Goal: Task Accomplishment & Management: Complete application form

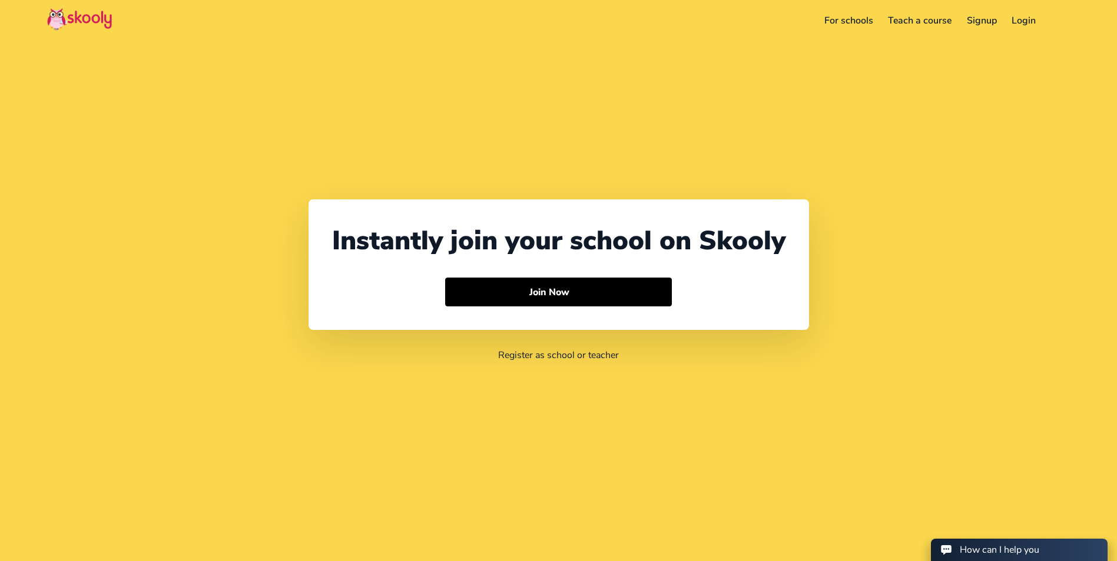
select select "65"
select select "[GEOGRAPHIC_DATA]"
select select "[GEOGRAPHIC_DATA]/[GEOGRAPHIC_DATA]"
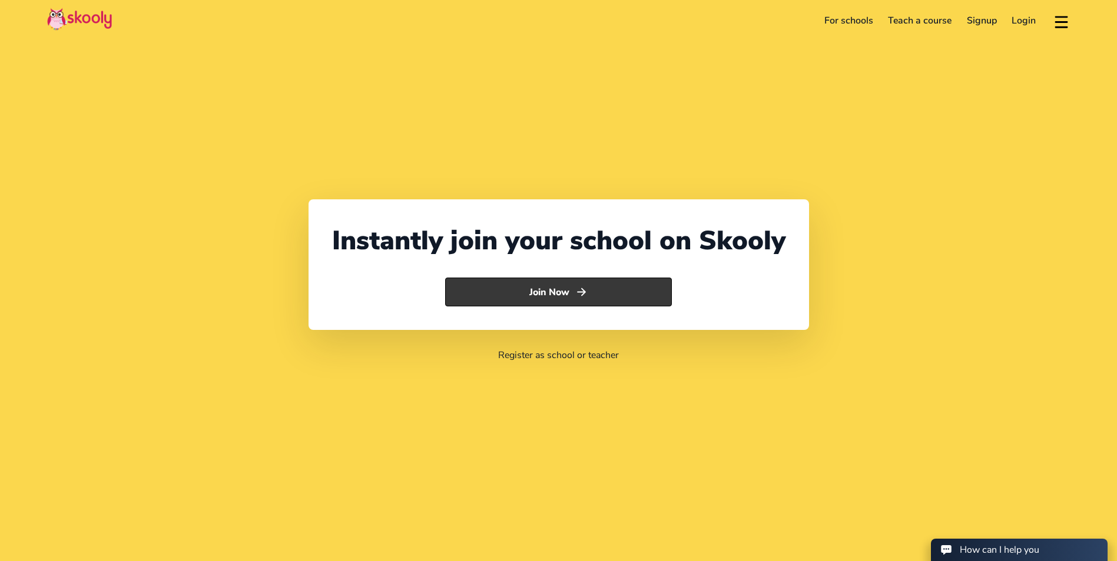
click at [631, 294] on button "Join Now" at bounding box center [558, 292] width 227 height 29
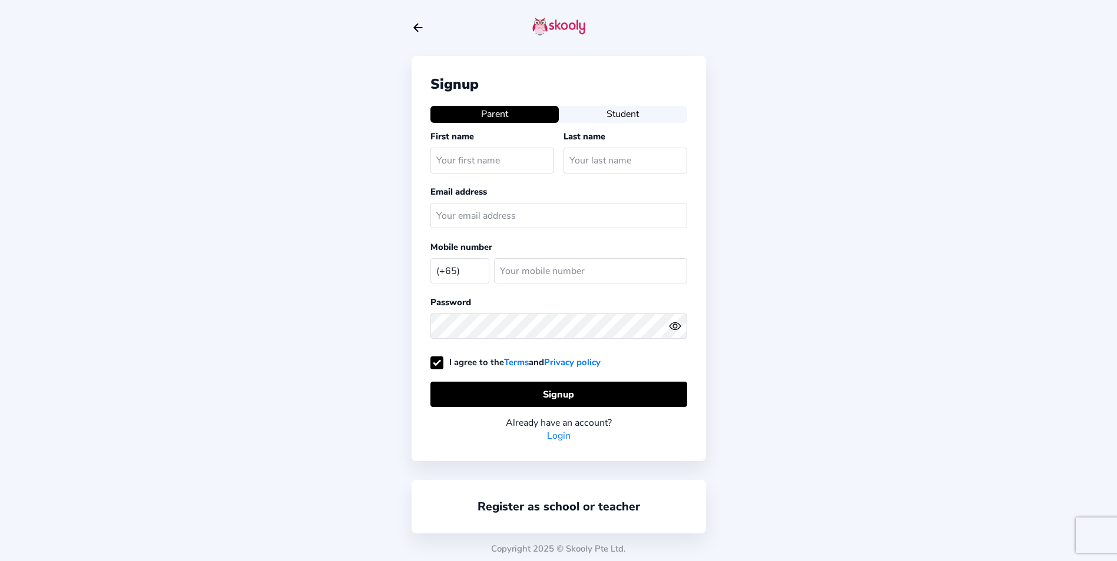
select select "SG"
click at [613, 116] on button "Student" at bounding box center [623, 114] width 128 height 16
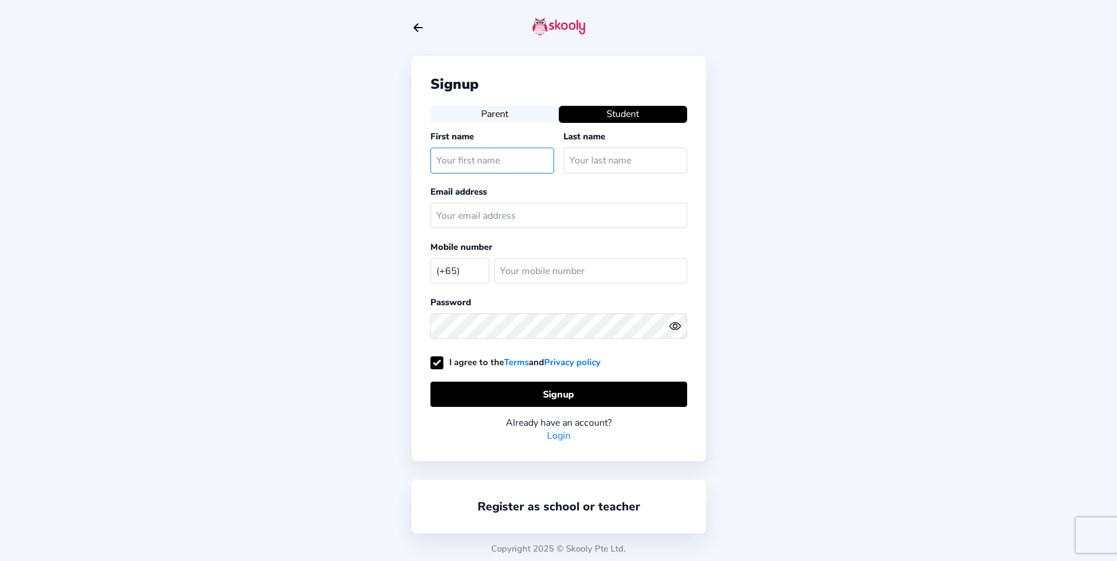
click at [517, 167] on input "text" at bounding box center [492, 160] width 124 height 25
type input "Diya"
click at [588, 155] on input "text" at bounding box center [625, 160] width 124 height 25
type input "Vijayan"
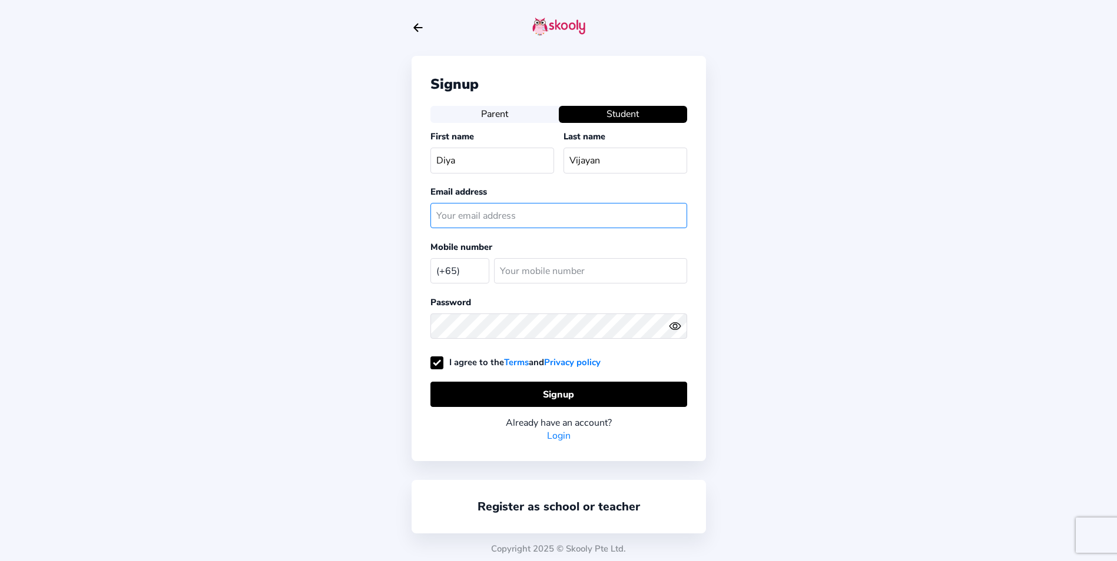
click at [465, 203] on input "text" at bounding box center [558, 215] width 257 height 25
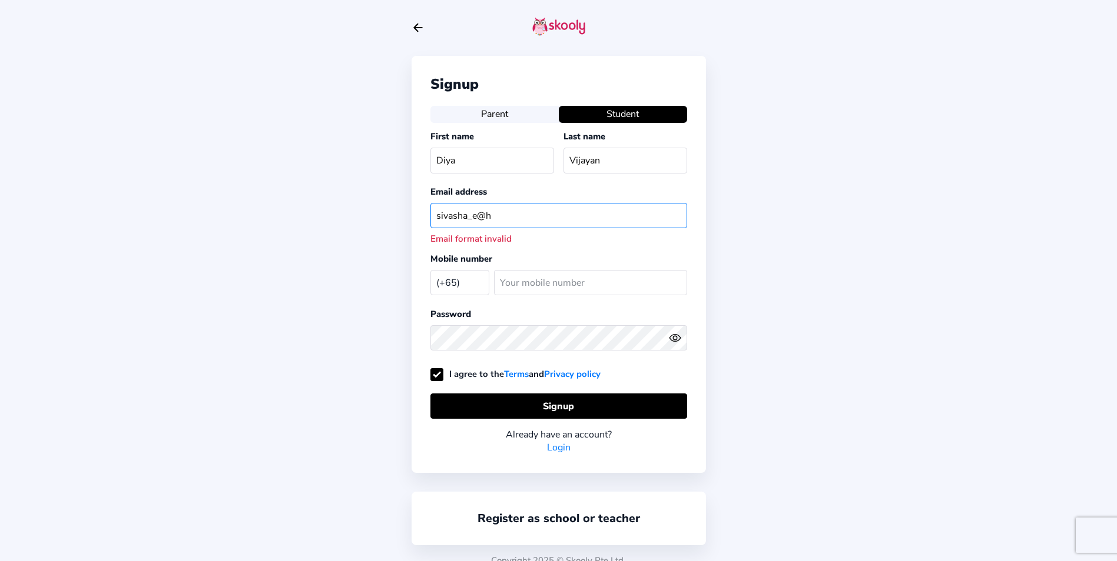
type input "sivasha_e@h"
click at [493, 113] on button "Parent" at bounding box center [494, 114] width 128 height 16
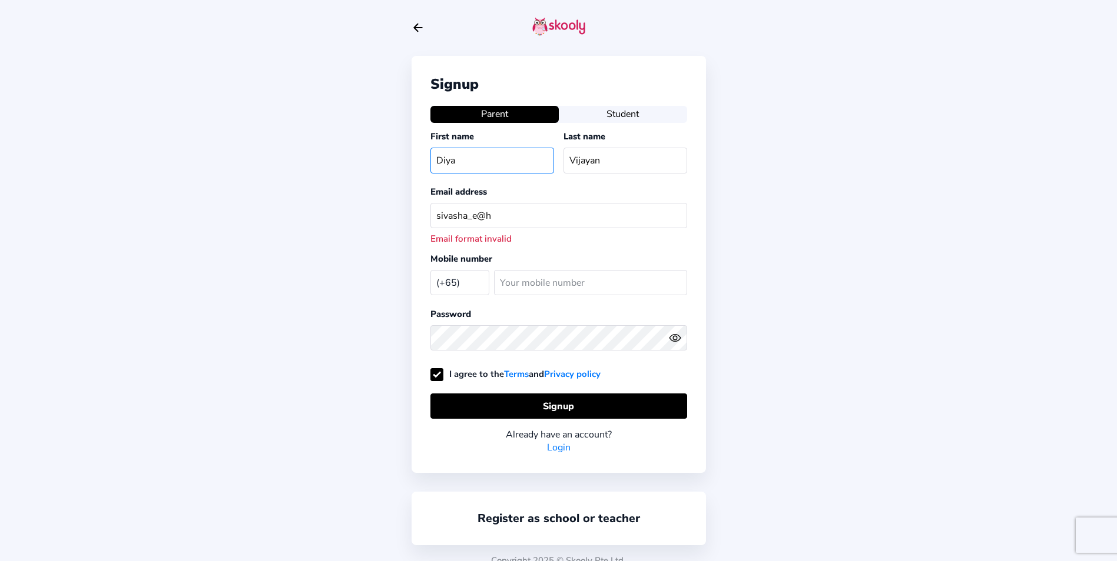
drag, startPoint x: 504, startPoint y: 161, endPoint x: 348, endPoint y: 161, distance: 156.0
click at [348, 161] on div "Signup Parent Student First name Diya Last name Vijayan Email address sivasha_e…" at bounding box center [558, 288] width 1117 height 576
type input "Sivasankari"
click at [599, 156] on input "Vijayan" at bounding box center [625, 160] width 124 height 25
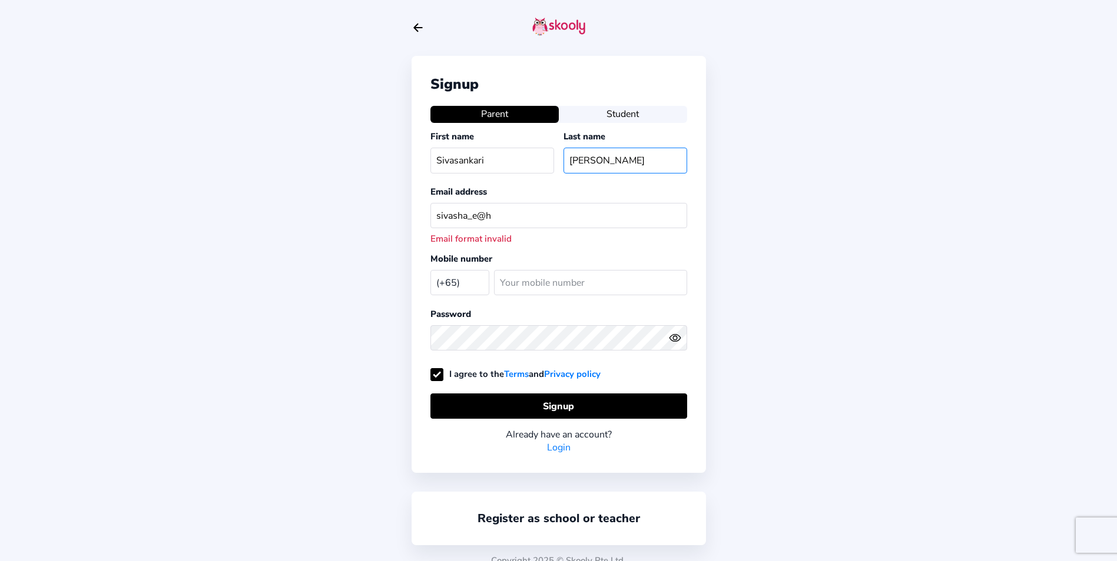
type input "Elangovan"
drag, startPoint x: 554, startPoint y: 215, endPoint x: 209, endPoint y: 208, distance: 345.0
click at [209, 208] on div "Signup Parent Student First name Sivasankari Last name Elangovan Email address …" at bounding box center [558, 288] width 1117 height 576
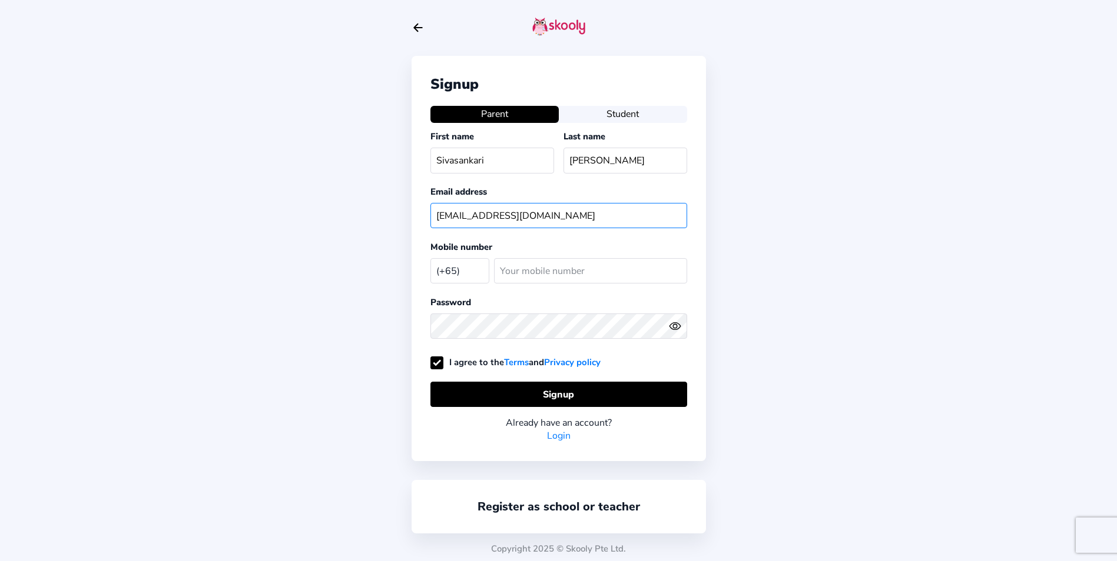
type input "sivasha_e@hotmail.com"
click at [553, 279] on input "number" at bounding box center [590, 270] width 193 height 25
type input "90350155"
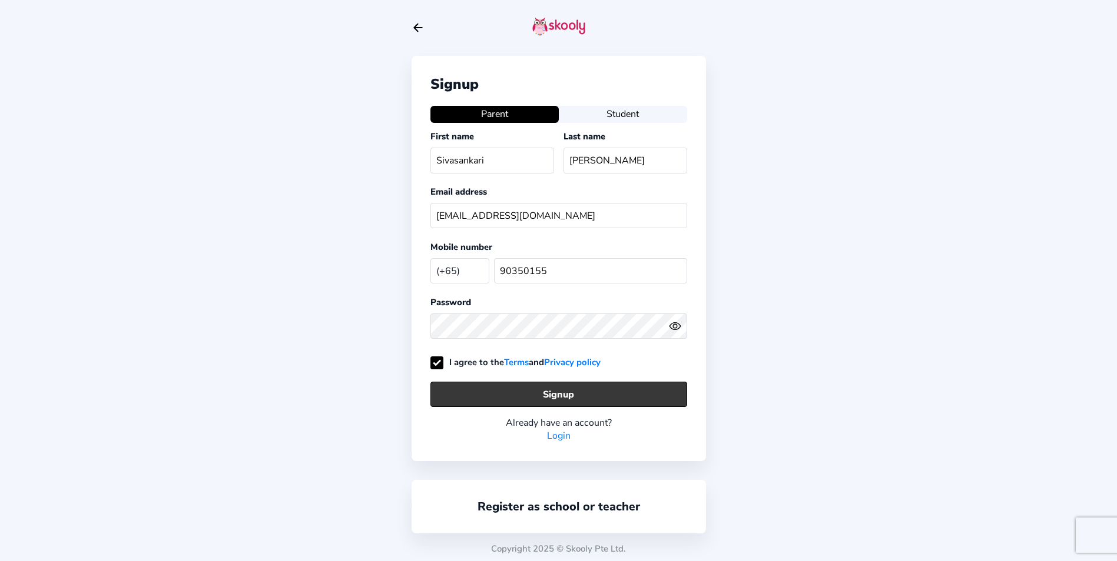
click at [637, 388] on button "Signup" at bounding box center [558, 394] width 257 height 25
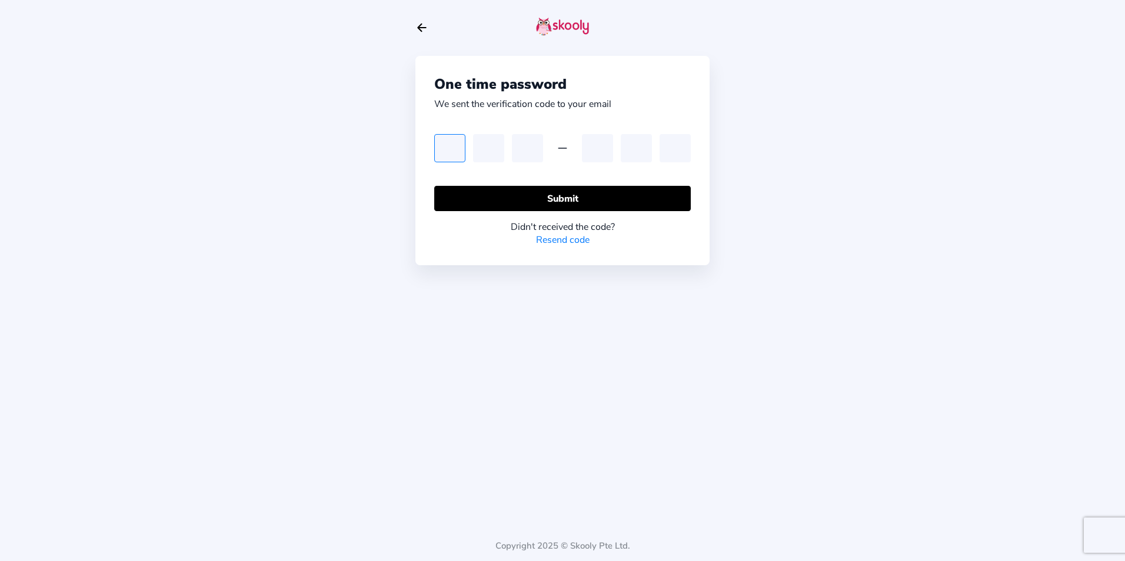
type input "8"
type input "4"
type input "3"
type input "2"
type input "8"
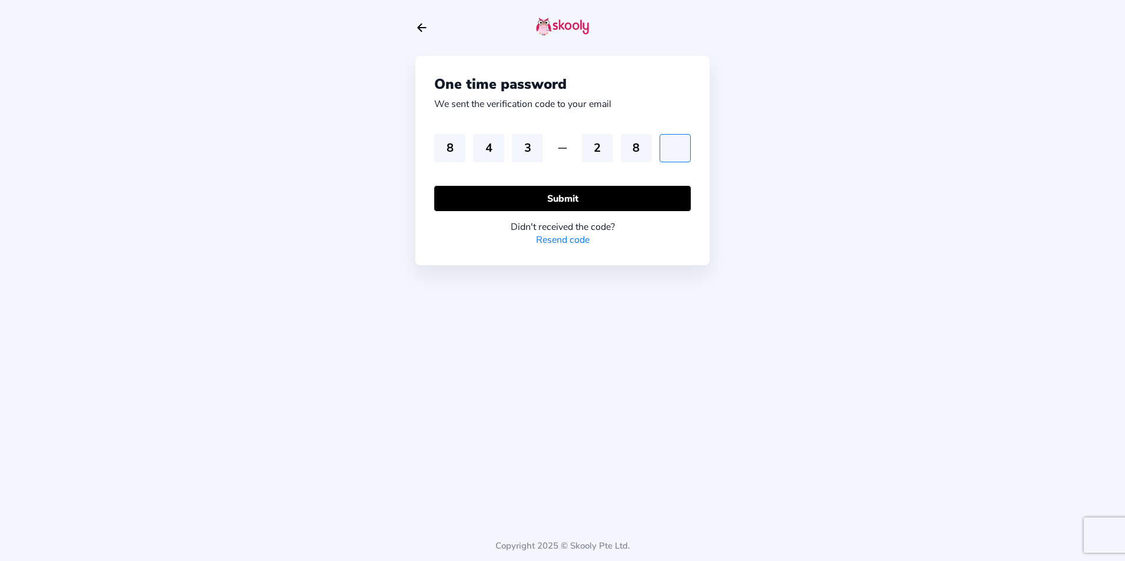
type input "4"
click at [491, 181] on div "One time password We sent the verification code to your email 8 4 3 2 8 4 Submi…" at bounding box center [563, 161] width 294 height 210
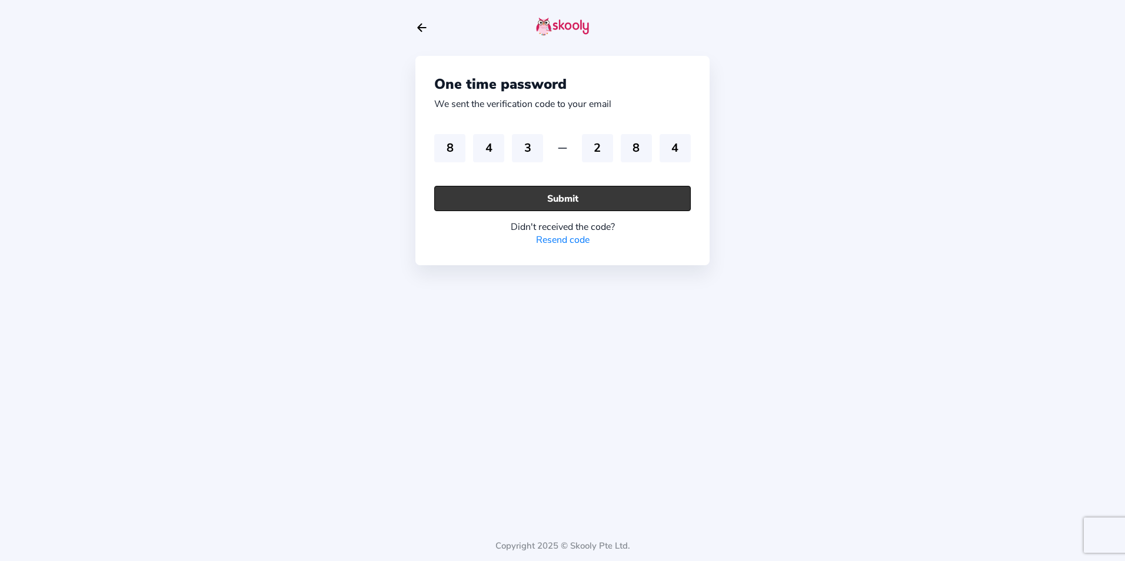
click at [505, 188] on button "Submit" at bounding box center [562, 198] width 257 height 25
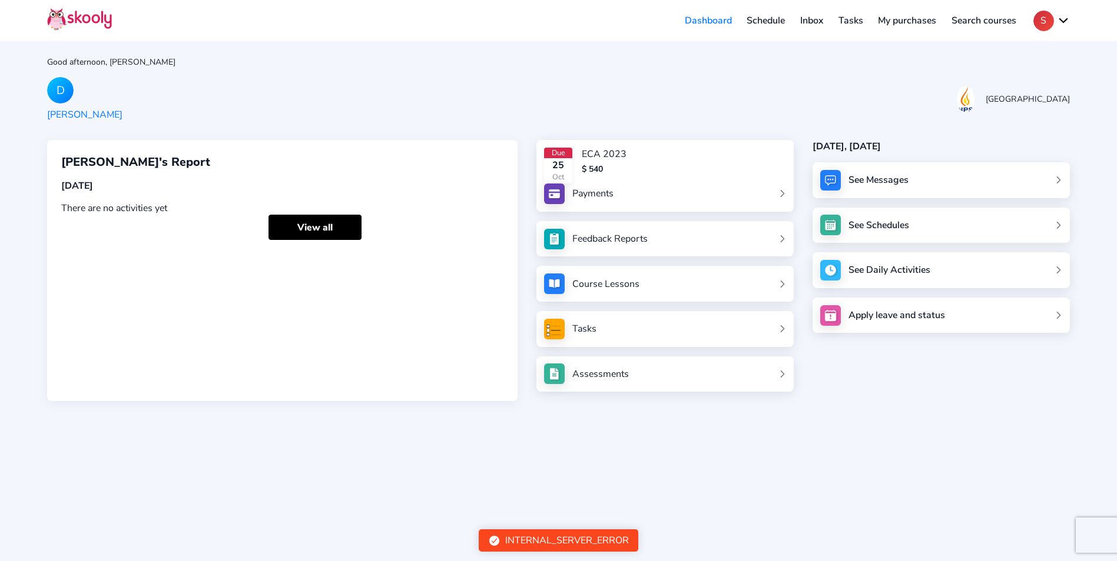
click at [733, 151] on div "Due 25 Oct ECA 2023 $ 540" at bounding box center [665, 166] width 242 height 36
click at [711, 231] on link "Feedback Reports" at bounding box center [665, 239] width 242 height 21
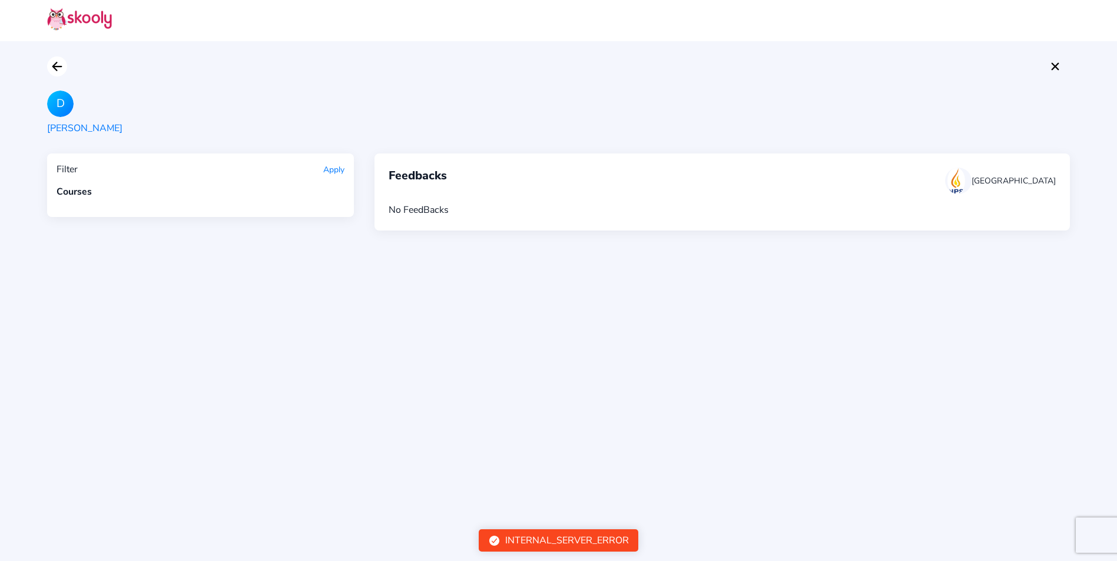
click at [54, 59] on icon "Arrow Back" at bounding box center [57, 66] width 14 height 14
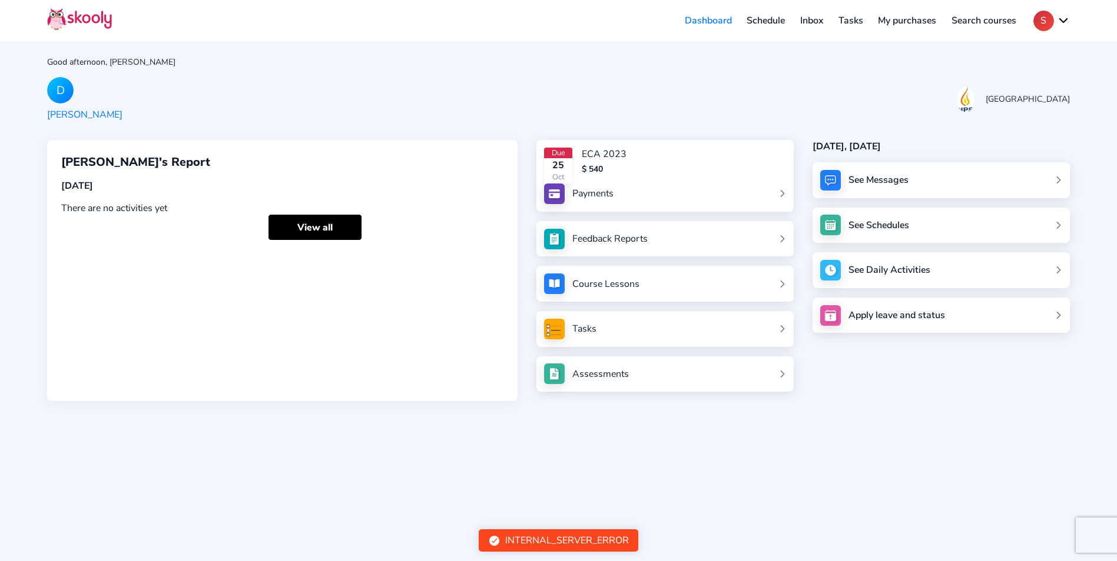
click at [886, 182] on div "See Messages" at bounding box center [878, 180] width 60 height 13
click at [627, 239] on div "Feedback Reports" at bounding box center [609, 238] width 75 height 13
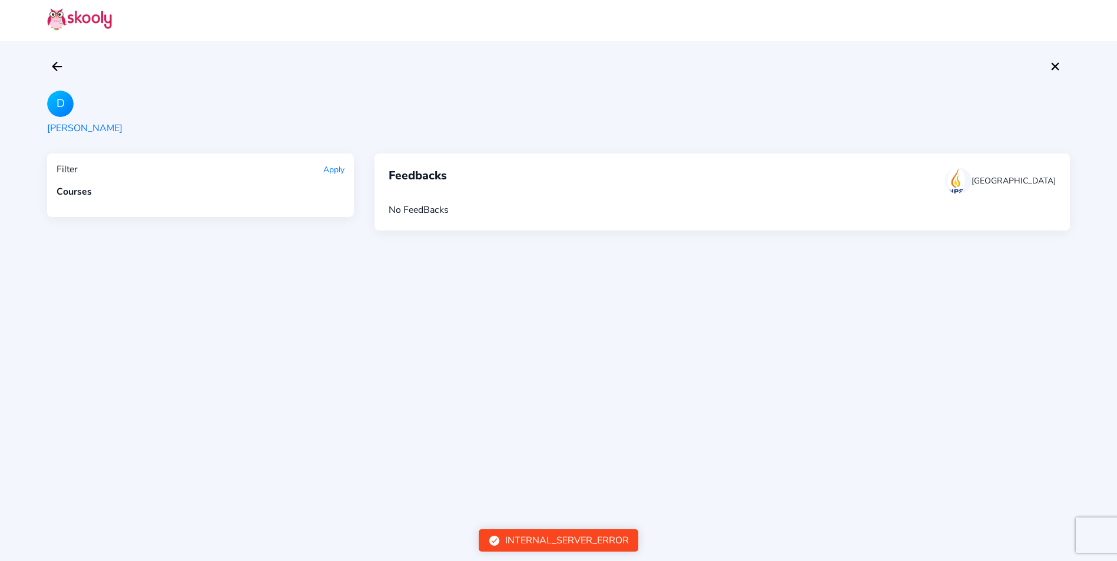
click at [69, 125] on div "Diya Vijayan" at bounding box center [84, 128] width 75 height 13
click at [64, 72] on icon "Arrow Back" at bounding box center [57, 66] width 14 height 14
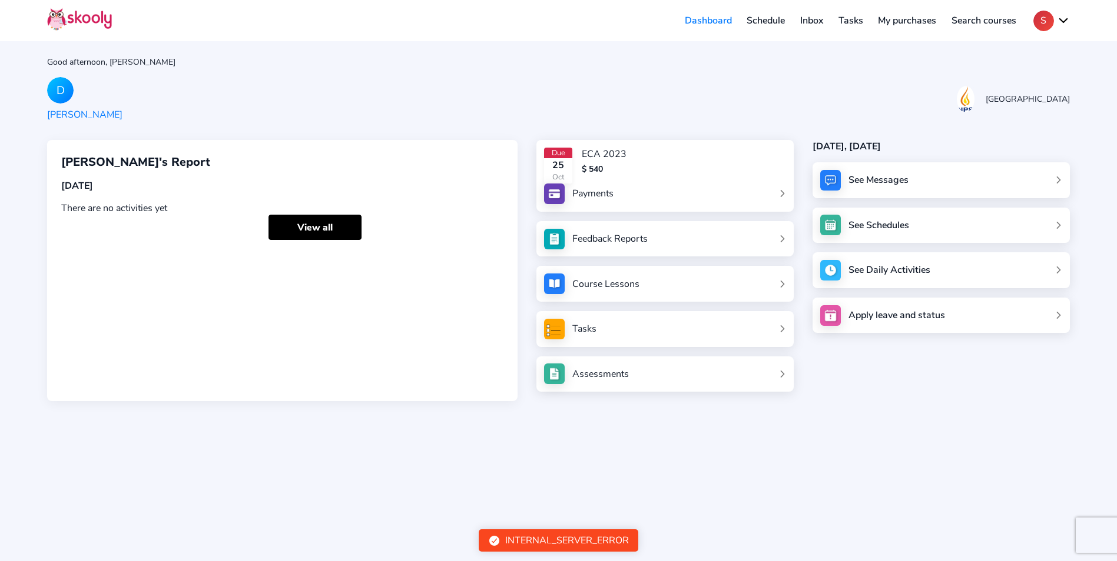
click at [671, 293] on link "Course Lessons" at bounding box center [665, 284] width 242 height 21
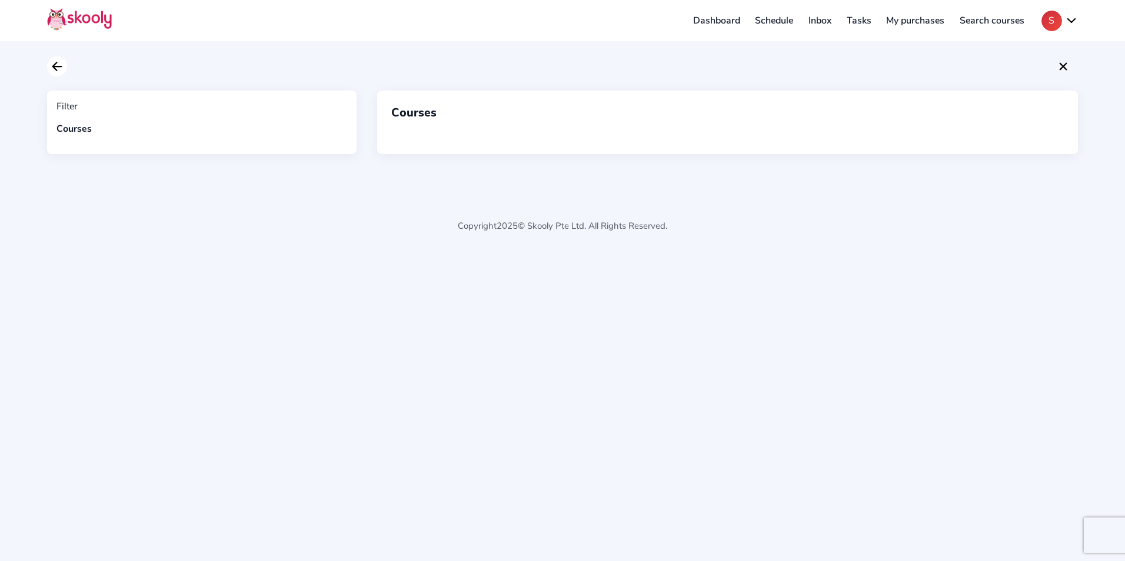
click at [58, 59] on icon "Arrow Back" at bounding box center [57, 66] width 14 height 14
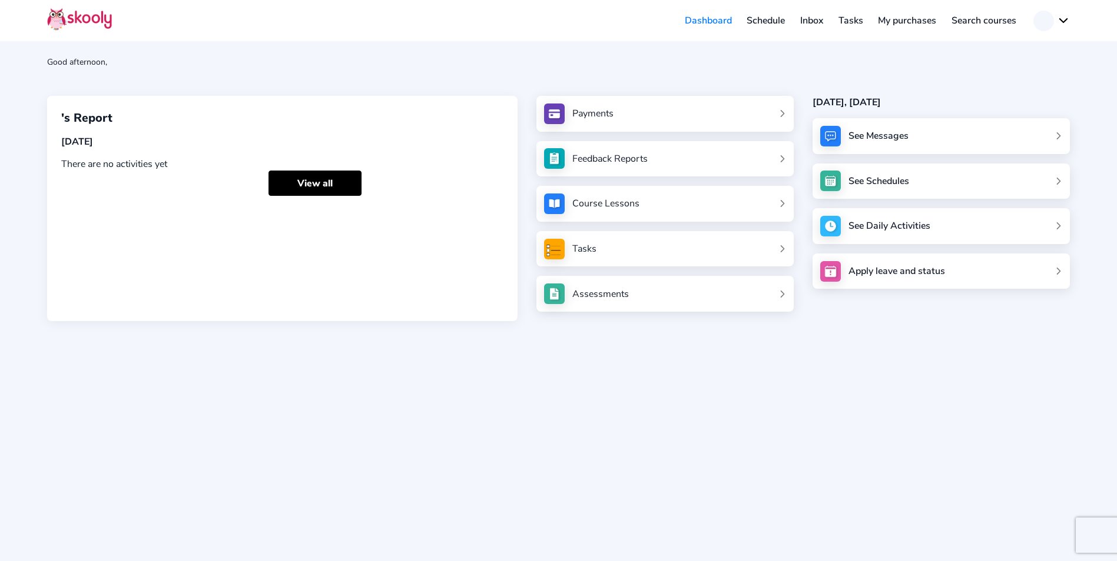
click at [580, 252] on div "Tasks" at bounding box center [584, 248] width 24 height 13
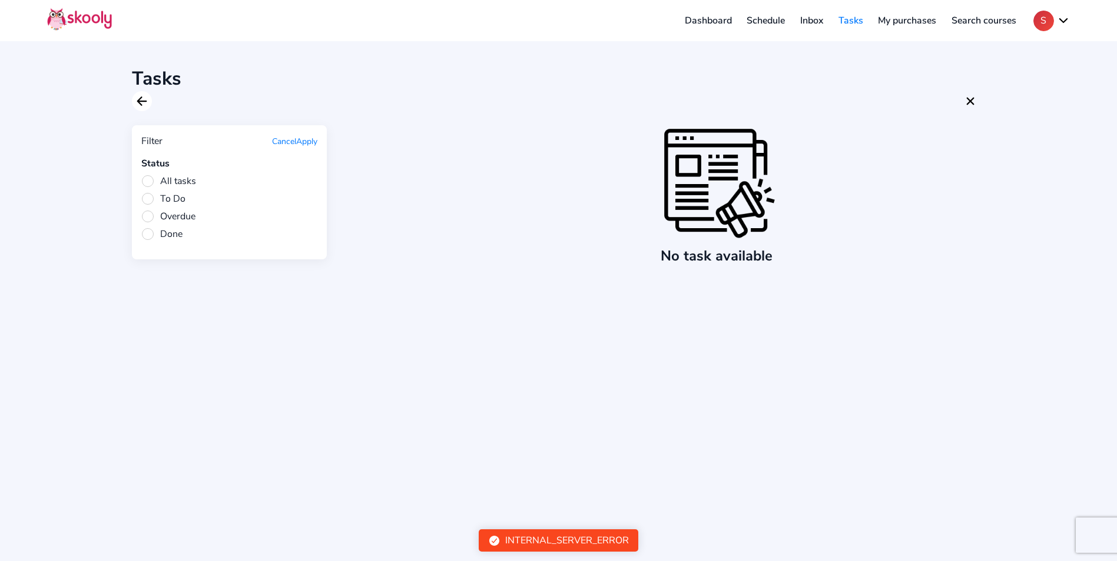
click at [140, 95] on icon "Arrow Back" at bounding box center [142, 101] width 14 height 14
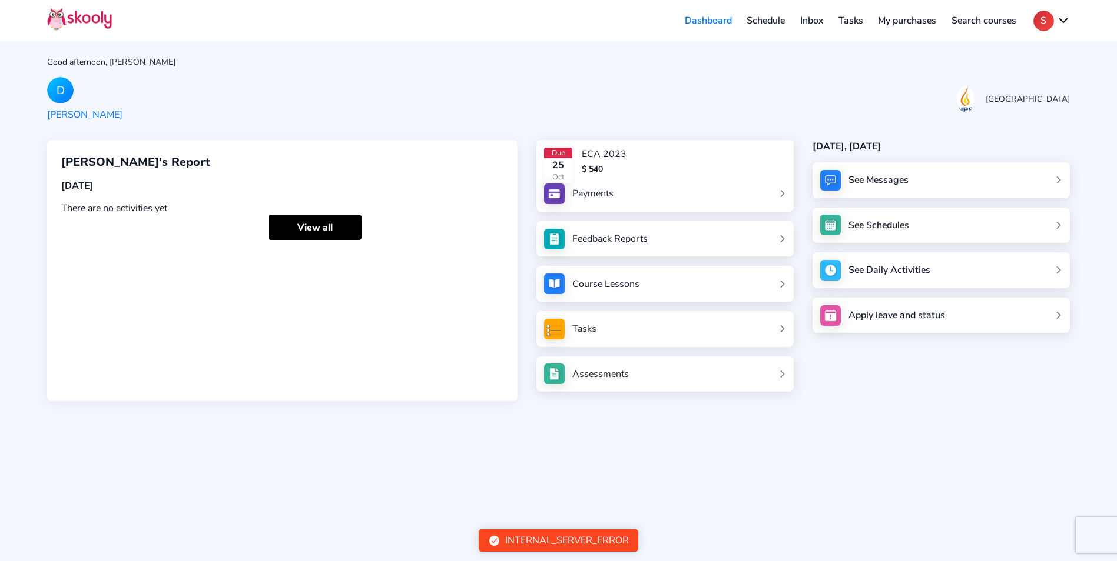
click at [873, 185] on div "See Messages" at bounding box center [878, 180] width 60 height 13
click at [919, 188] on div "See Messages" at bounding box center [940, 180] width 257 height 36
click at [819, 21] on link "Inbox" at bounding box center [811, 20] width 38 height 19
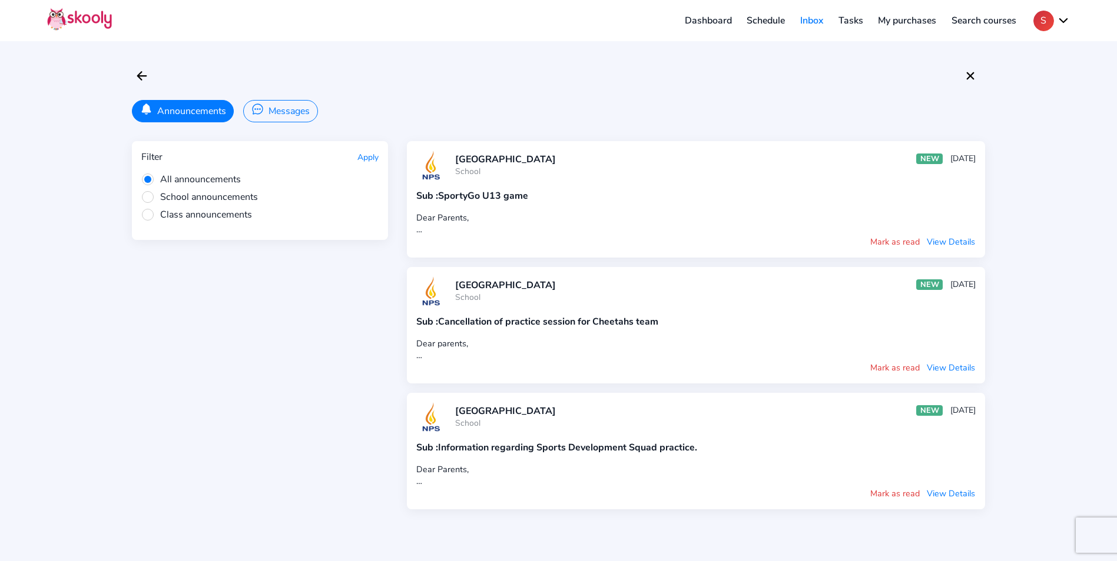
click at [295, 112] on button "Messages" at bounding box center [280, 111] width 74 height 22
